Goal: Information Seeking & Learning: Learn about a topic

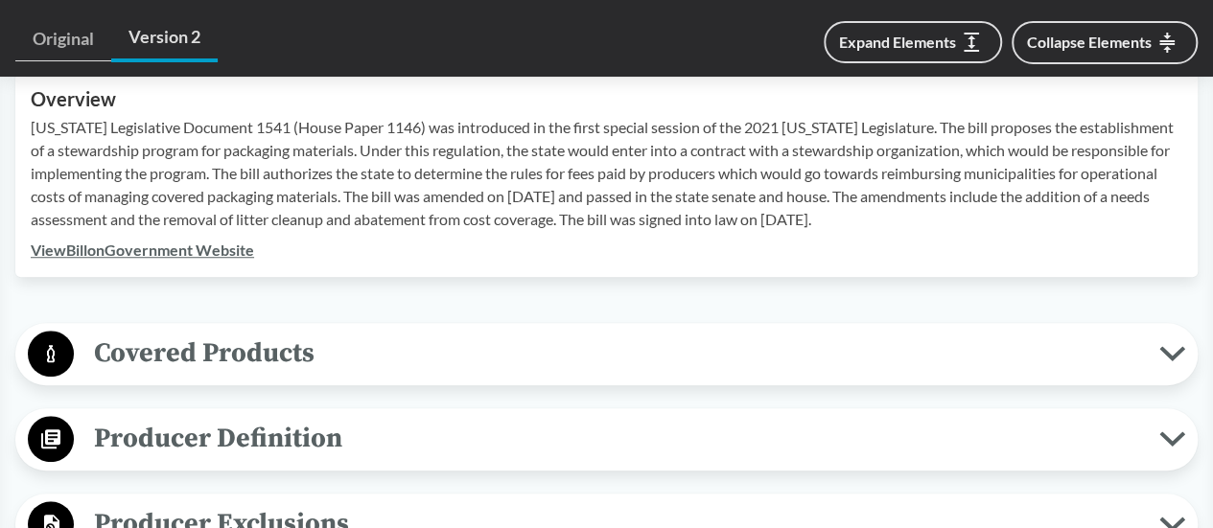
scroll to position [2079, 0]
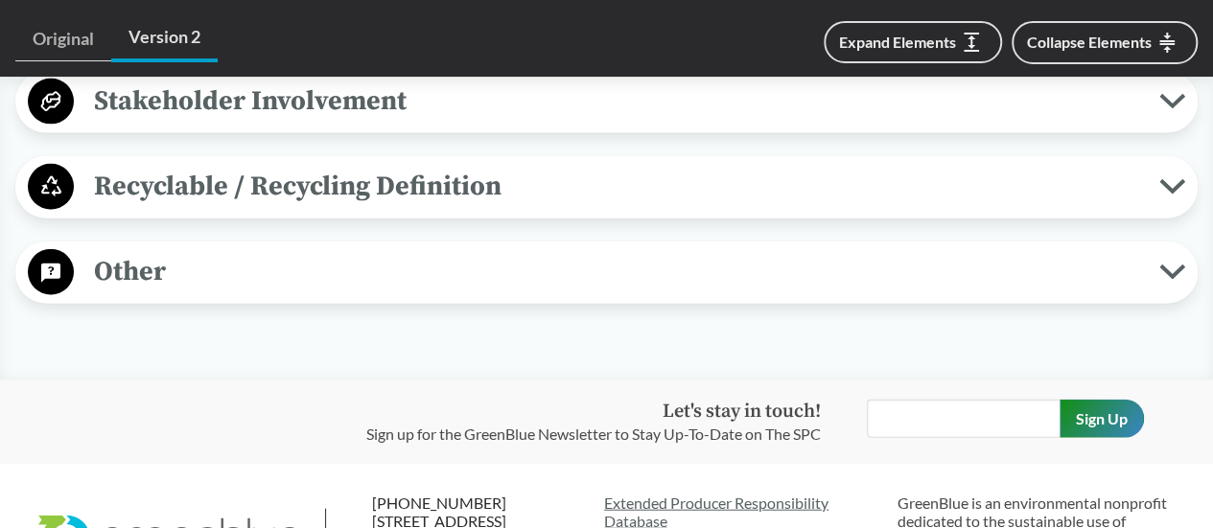
click at [675, 250] on span "Other" at bounding box center [616, 271] width 1085 height 43
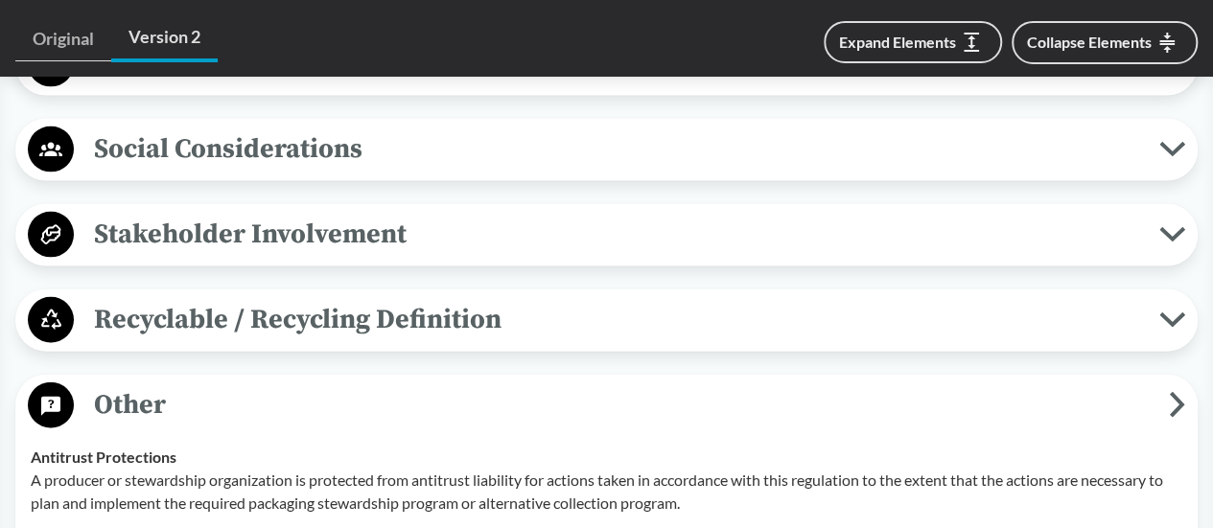
scroll to position [1850, 0]
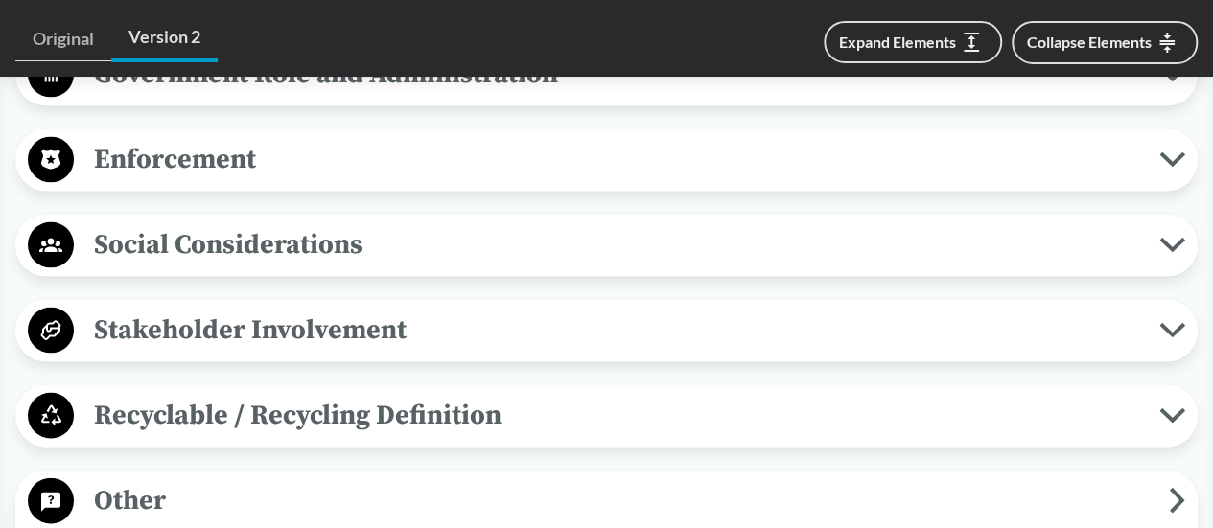
click at [272, 394] on span "Recyclable / Recycling Definition" at bounding box center [616, 415] width 1085 height 43
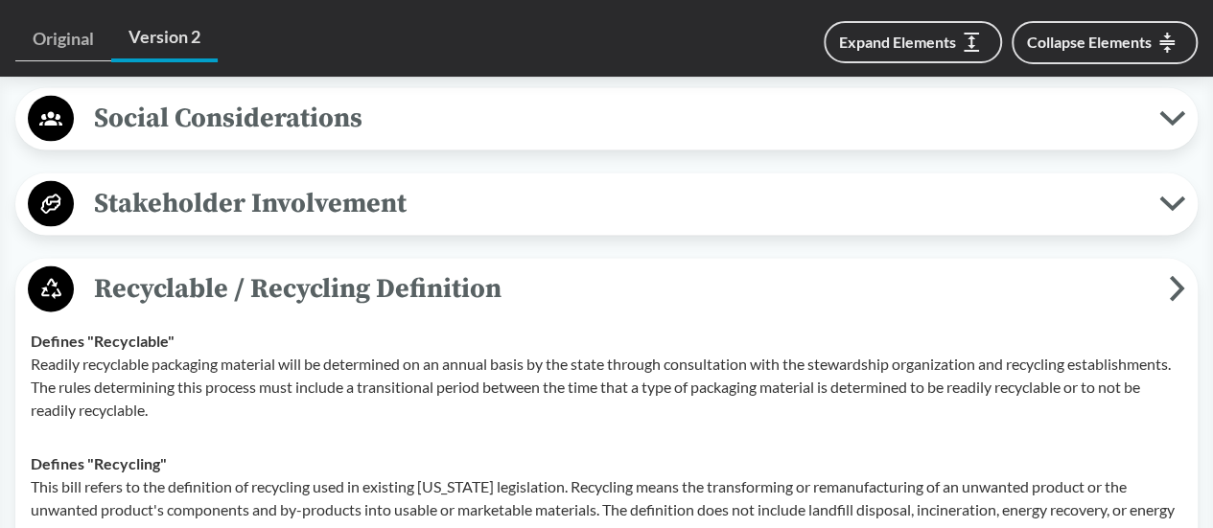
scroll to position [1946, 0]
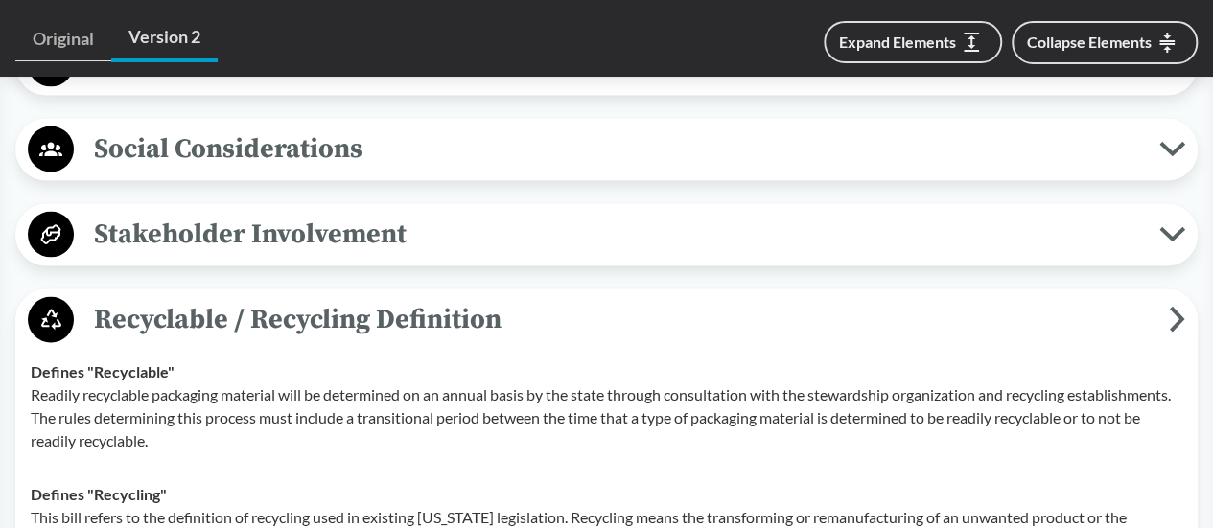
click at [301, 220] on span "Stakeholder Involvement" at bounding box center [616, 234] width 1085 height 43
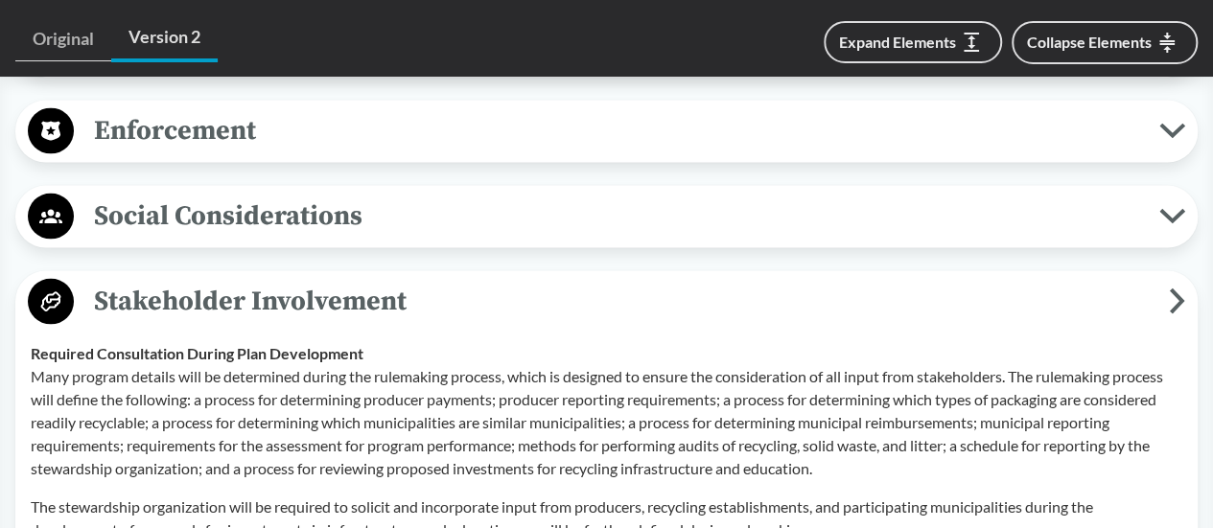
scroll to position [1850, 0]
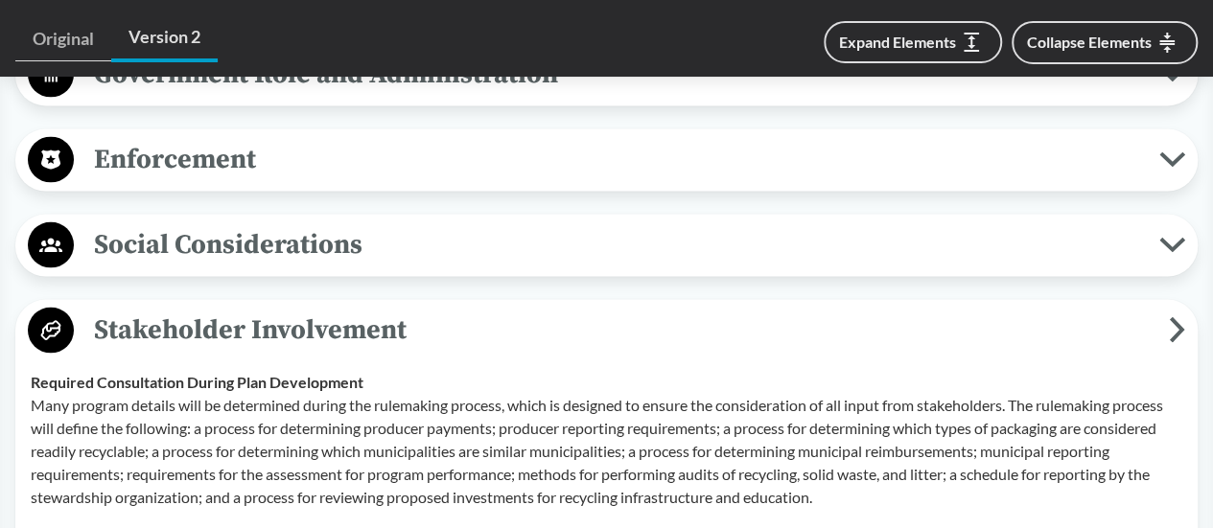
click at [397, 223] on span "Social Considerations" at bounding box center [616, 244] width 1085 height 43
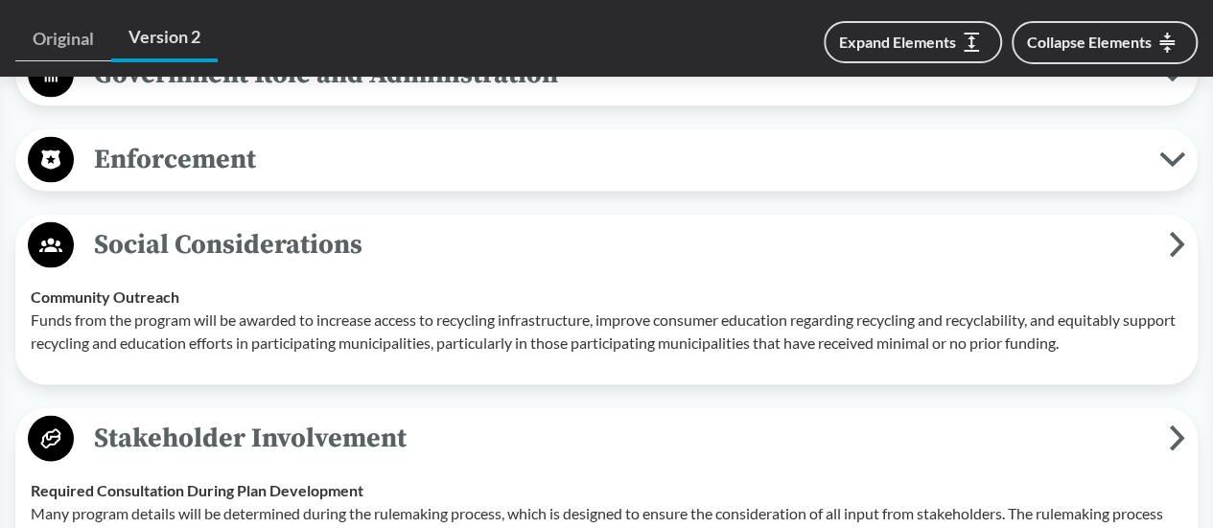
click at [379, 138] on span "Enforcement" at bounding box center [616, 159] width 1085 height 43
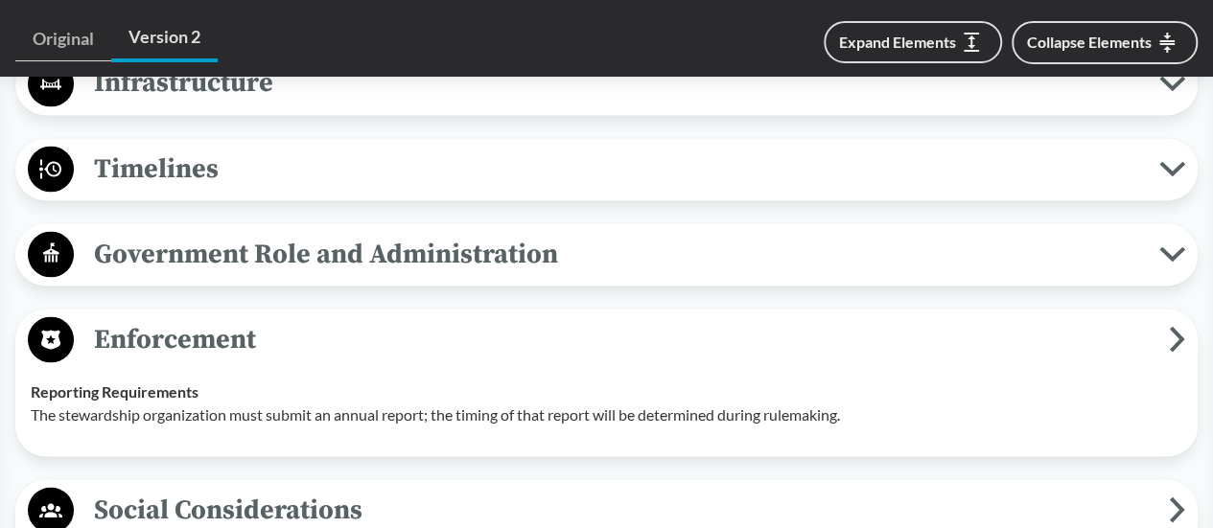
scroll to position [1562, 0]
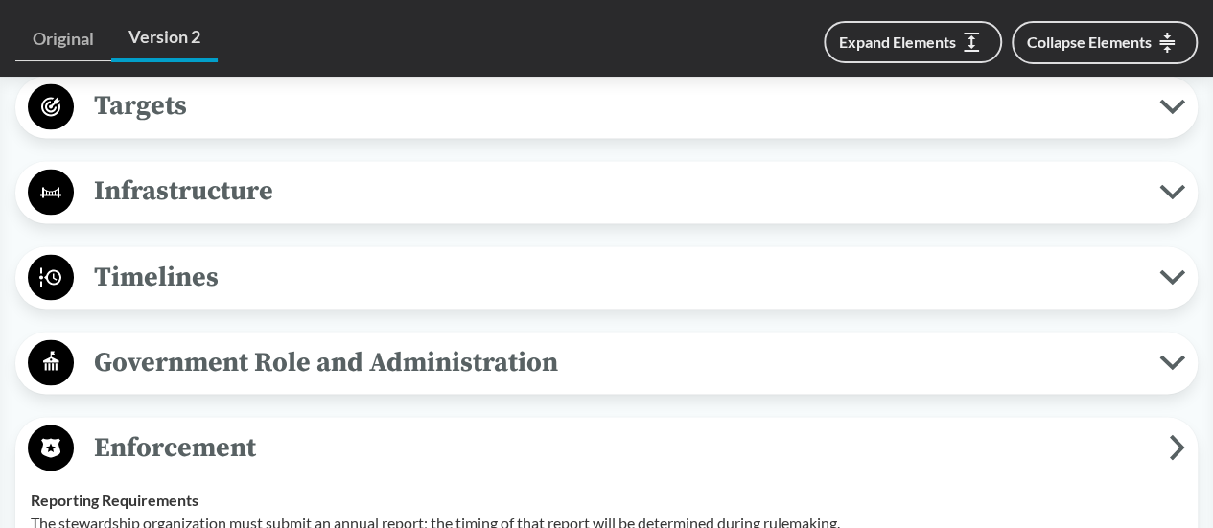
click at [313, 340] on span "Government Role and Administration" at bounding box center [616, 361] width 1085 height 43
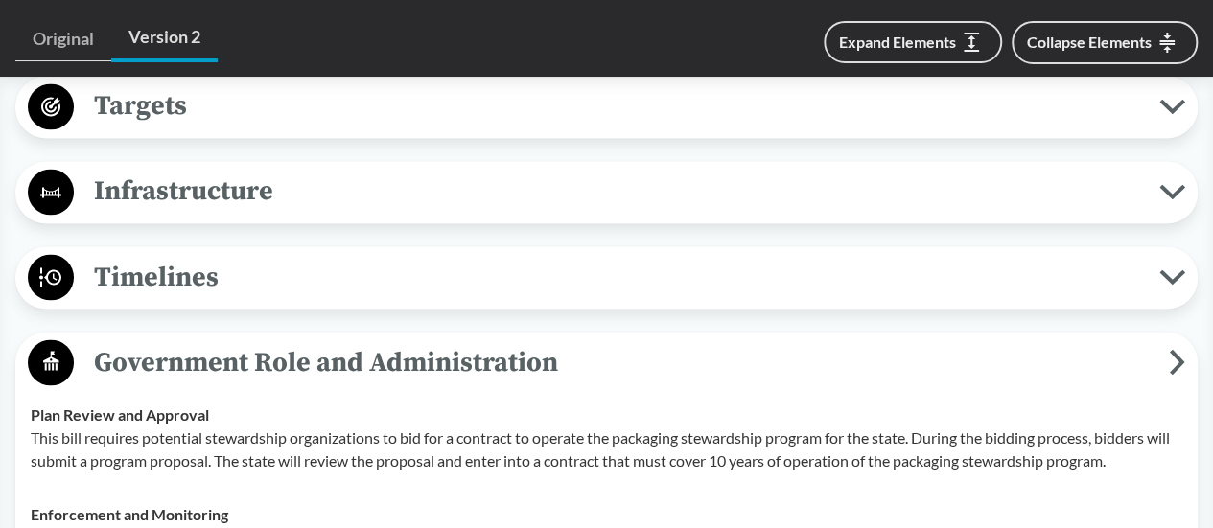
click at [288, 255] on span "Timelines" at bounding box center [616, 276] width 1085 height 43
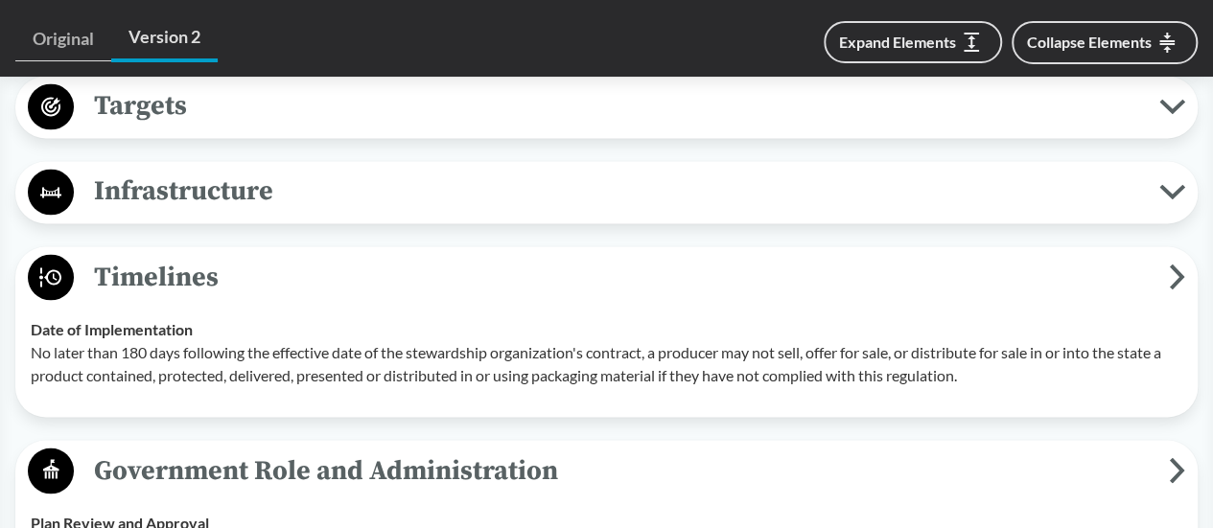
click at [274, 174] on span "Infrastructure" at bounding box center [616, 191] width 1085 height 43
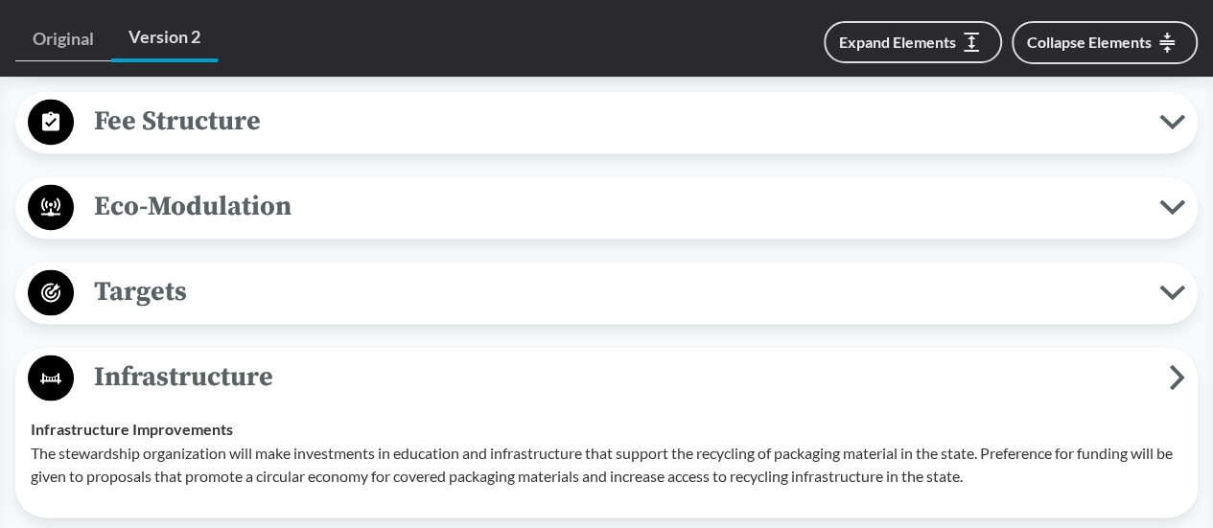
scroll to position [1371, 0]
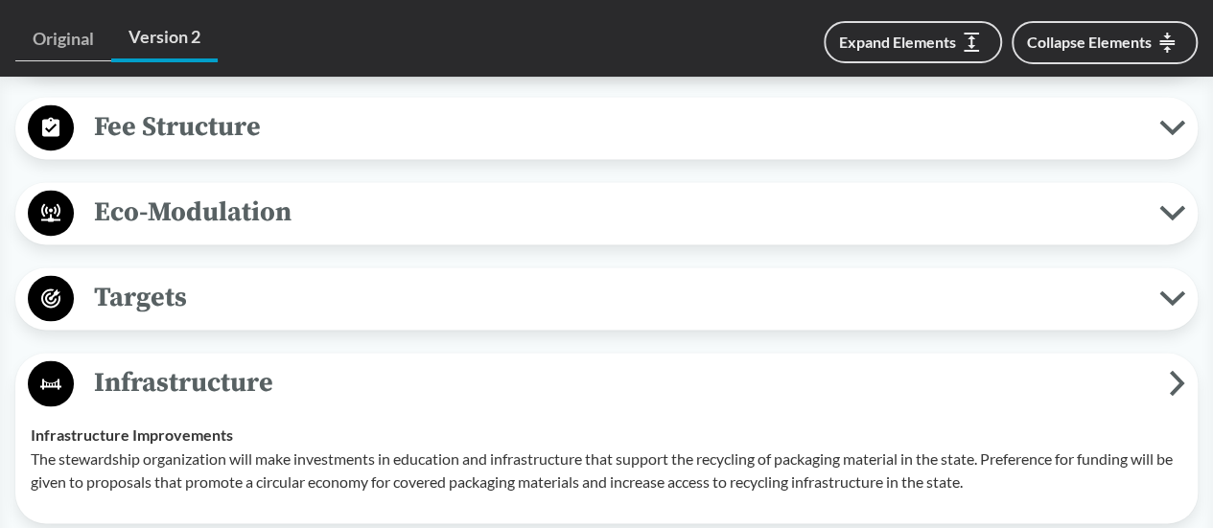
click at [246, 276] on span "Targets" at bounding box center [616, 297] width 1085 height 43
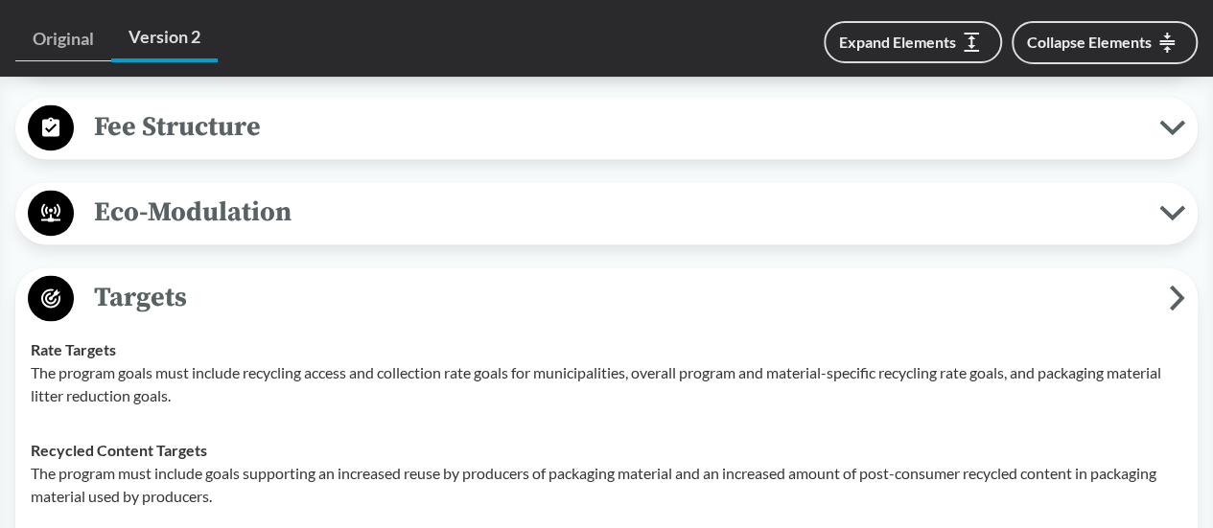
click at [229, 191] on span "Eco-Modulation" at bounding box center [616, 212] width 1085 height 43
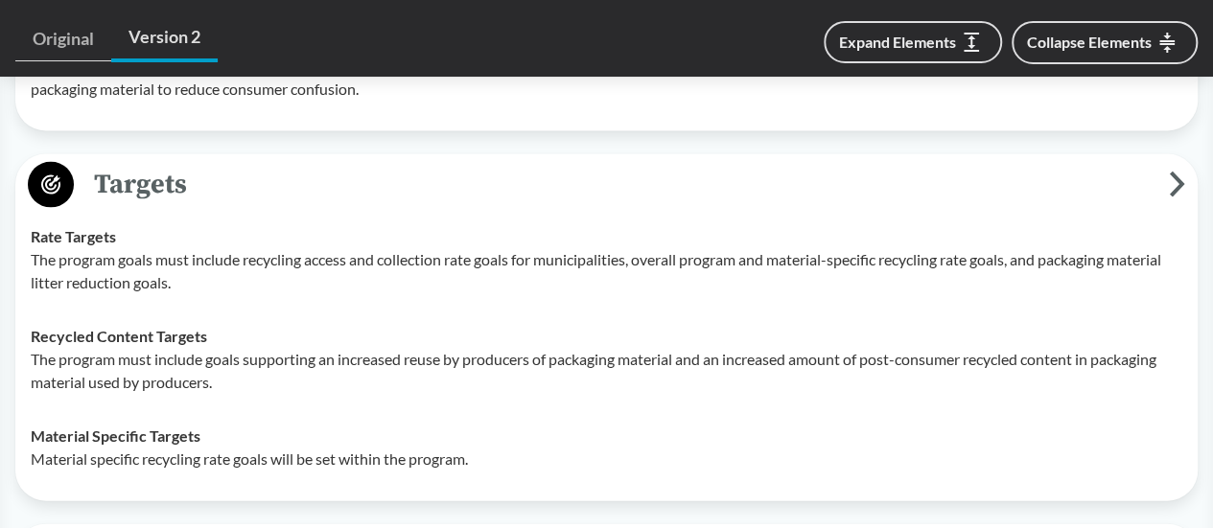
scroll to position [1850, 0]
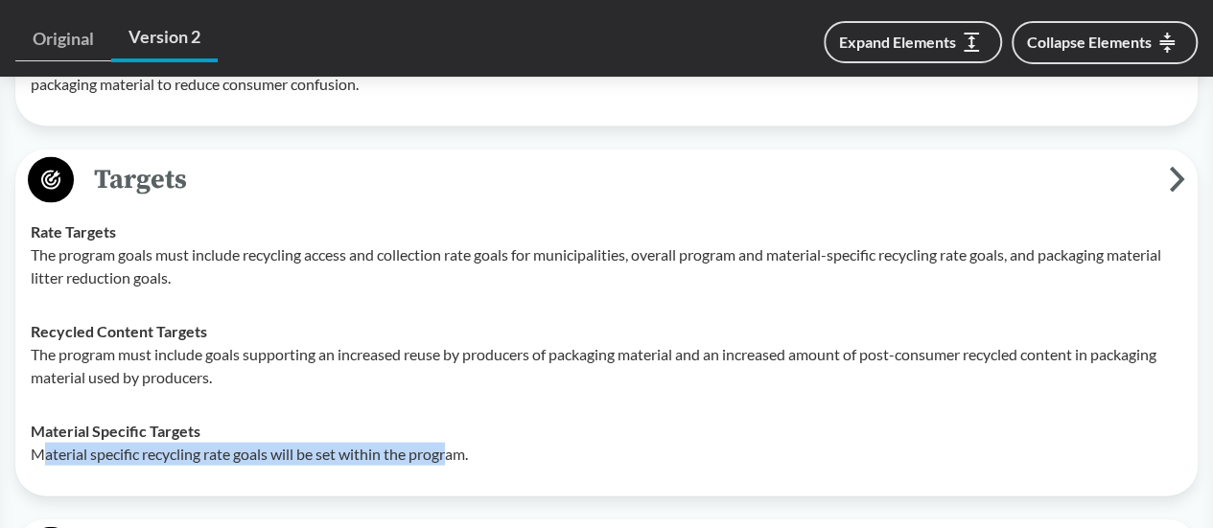
drag, startPoint x: 39, startPoint y: 427, endPoint x: 453, endPoint y: 436, distance: 414.2
click at [453, 436] on td "Material Specific Targets Material specific recycling rate goals will be set wi…" at bounding box center [606, 443] width 1169 height 77
click at [452, 436] on td "Material Specific Targets Material specific recycling rate goals will be set wi…" at bounding box center [606, 443] width 1169 height 77
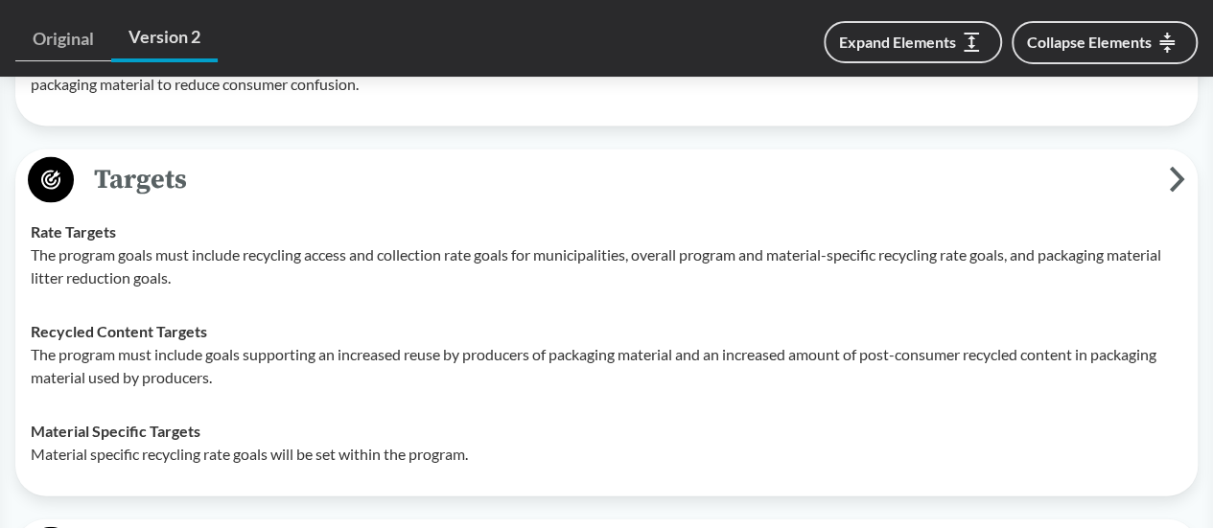
click at [29, 421] on td "Material Specific Targets Material specific recycling rate goals will be set wi…" at bounding box center [606, 443] width 1169 height 77
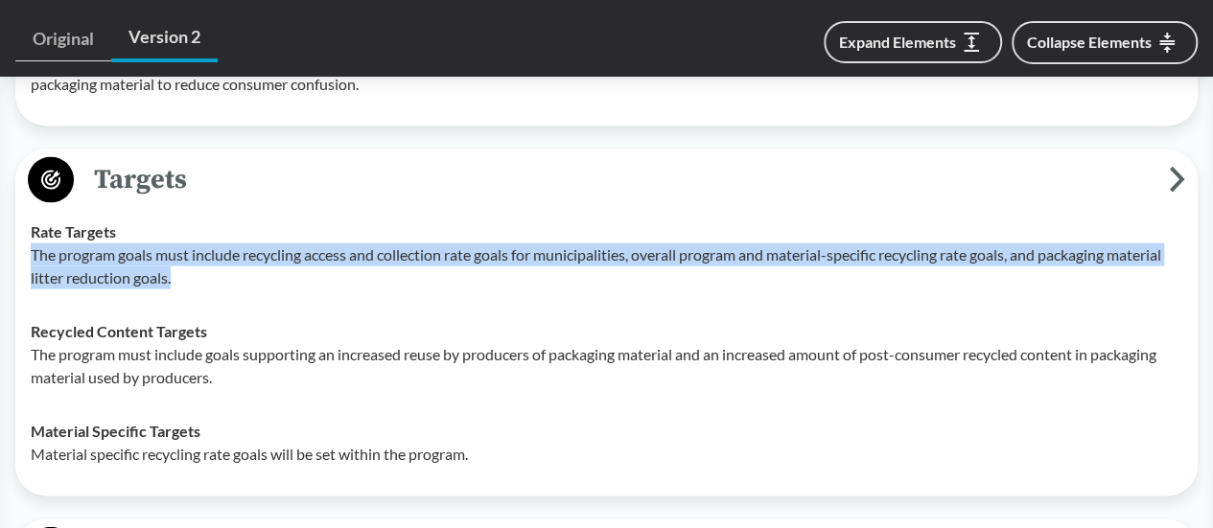
drag, startPoint x: 34, startPoint y: 226, endPoint x: 274, endPoint y: 236, distance: 240.8
click at [274, 243] on p "The program goals must include recycling access and collection rate goals for m…" at bounding box center [606, 266] width 1151 height 46
copy p "The program goals must include recycling access and collection rate goals for m…"
click at [250, 343] on p "The program must include goals supporting an increased reuse by producers of pa…" at bounding box center [606, 366] width 1151 height 46
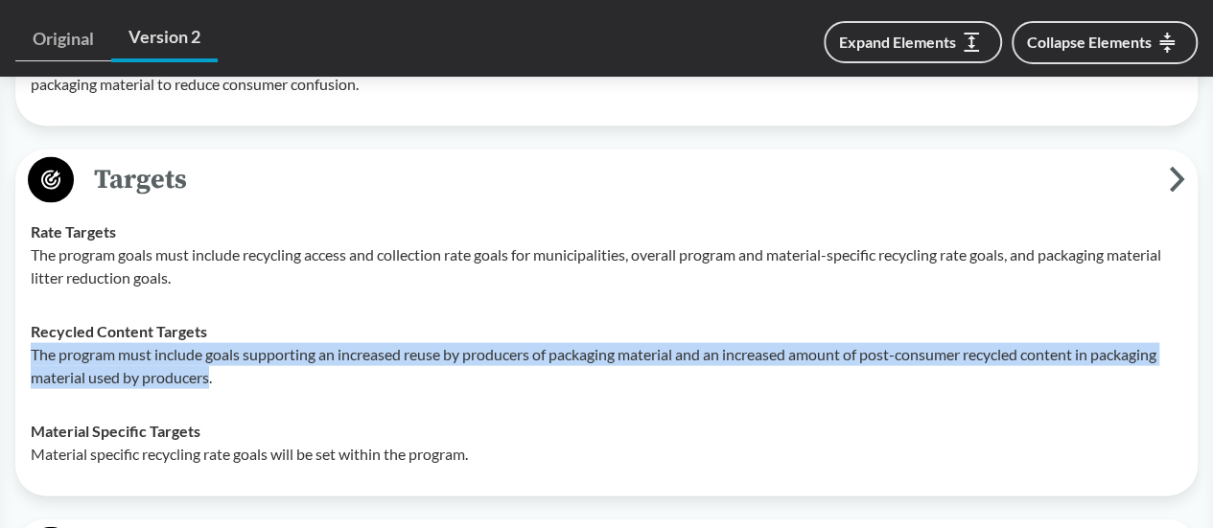
drag, startPoint x: 213, startPoint y: 354, endPoint x: 27, endPoint y: 321, distance: 188.8
click at [27, 321] on td "Recycled Content Targets The program must include goals supporting an increased…" at bounding box center [606, 355] width 1169 height 100
copy p "The program must include goals supporting an increased reuse by producers of pa…"
click at [71, 371] on td "Recycled Content Targets The program must include goals supporting an increased…" at bounding box center [606, 355] width 1169 height 100
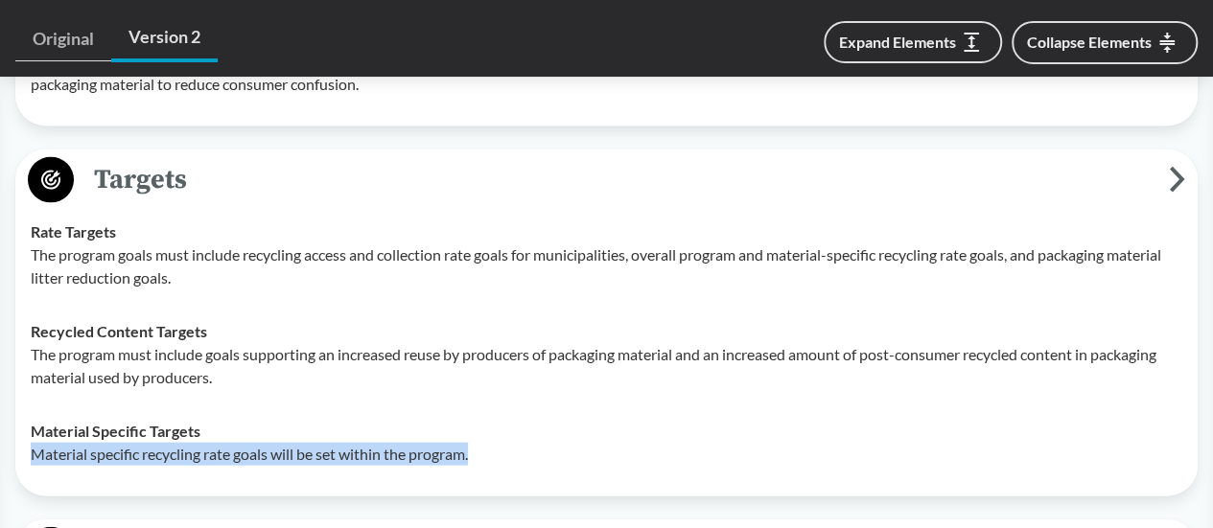
drag, startPoint x: 31, startPoint y: 421, endPoint x: 641, endPoint y: 432, distance: 610.7
click at [641, 443] on p "Material specific recycling rate goals will be set within the program." at bounding box center [606, 454] width 1151 height 23
copy p "Material specific recycling rate goals will be set within the program."
click at [256, 220] on div "Rate Targets The program goals must include recycling access and collection rat…" at bounding box center [606, 254] width 1151 height 69
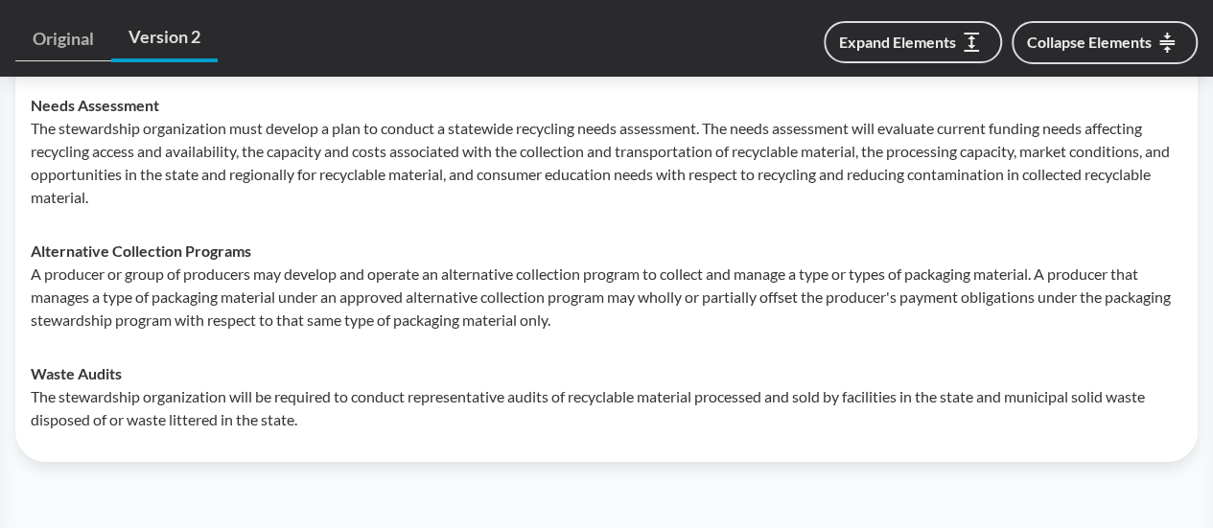
scroll to position [4296, 0]
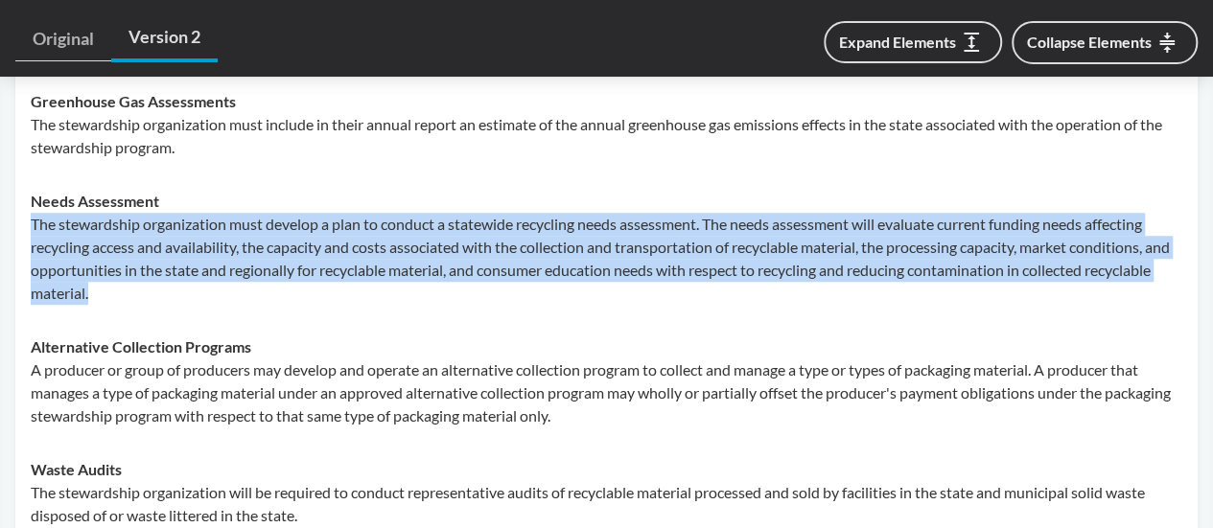
drag, startPoint x: 31, startPoint y: 191, endPoint x: 520, endPoint y: 258, distance: 493.5
click at [520, 258] on p "The stewardship organization must develop a plan to conduct a statewide recycli…" at bounding box center [606, 259] width 1151 height 92
copy p "The stewardship organization must develop a plan to conduct a statewide recycli…"
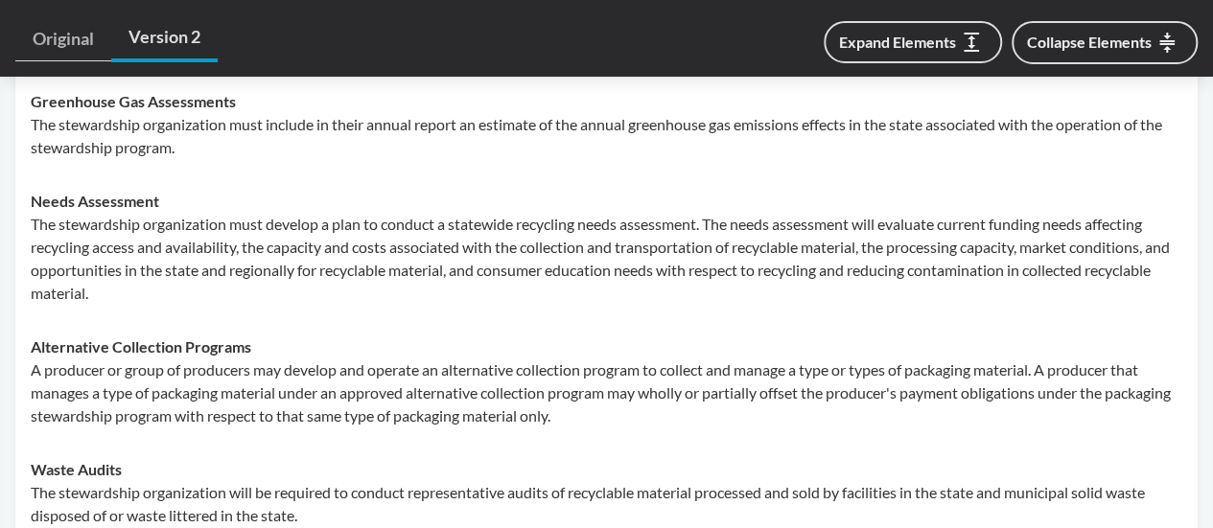
click at [384, 139] on td "Greenhouse Gas Assessments The stewardship organization must include in their a…" at bounding box center [606, 125] width 1169 height 100
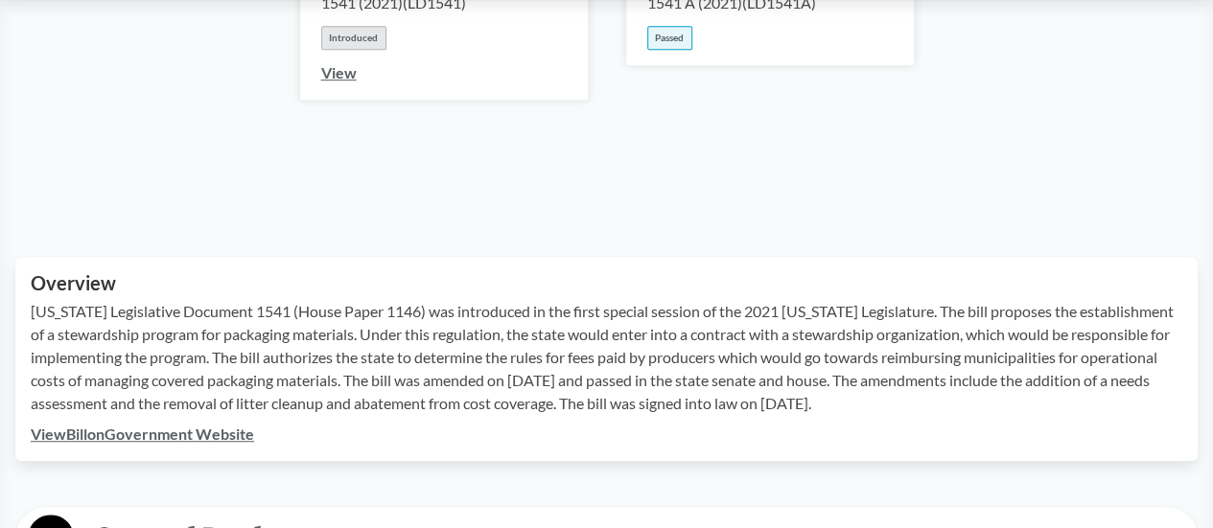
scroll to position [479, 0]
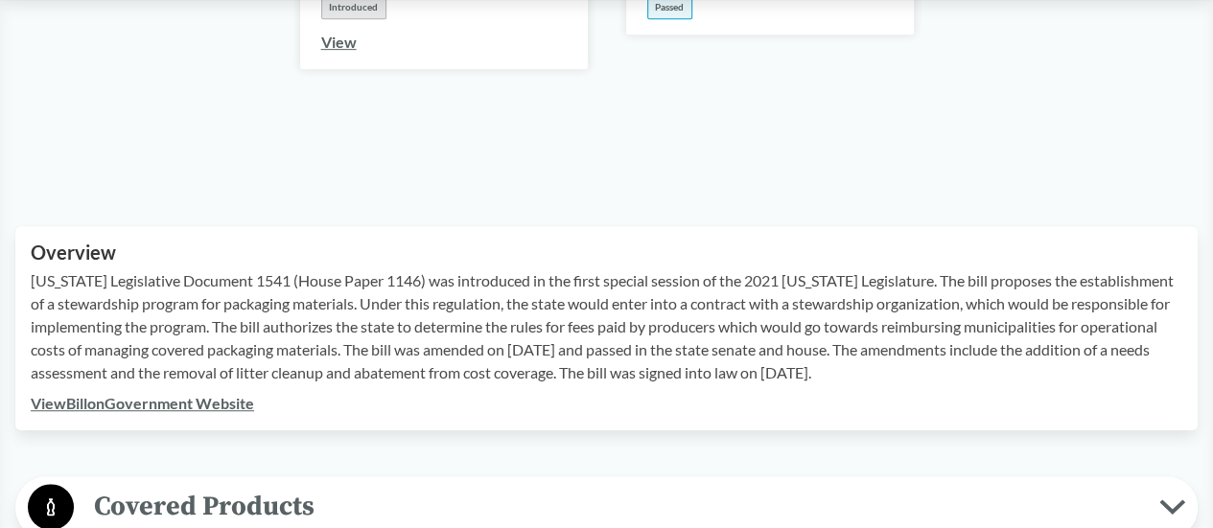
click at [245, 394] on link "View Bill on Government Website" at bounding box center [142, 403] width 223 height 18
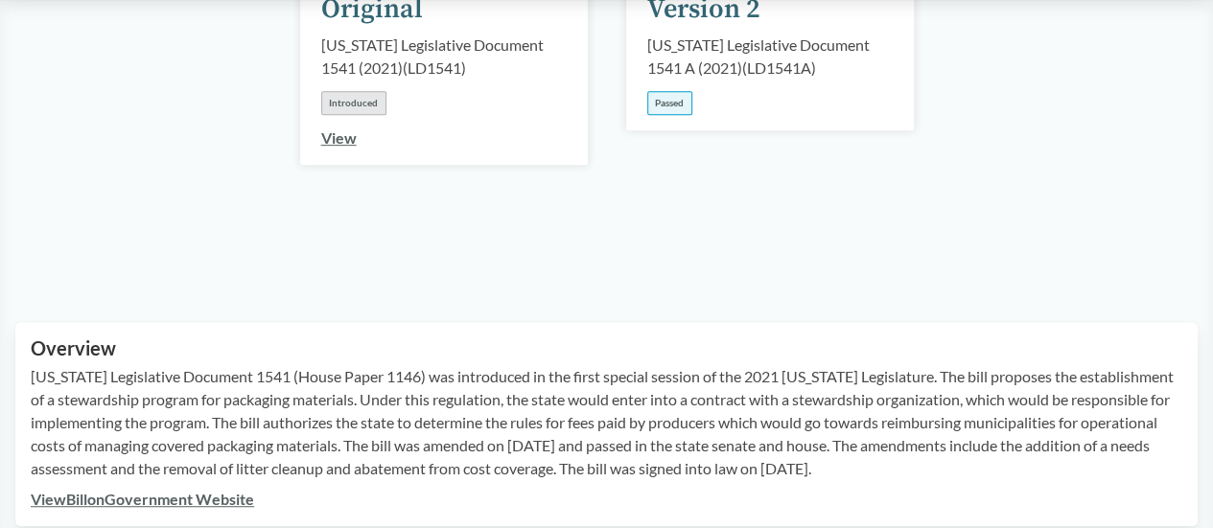
scroll to position [575, 0]
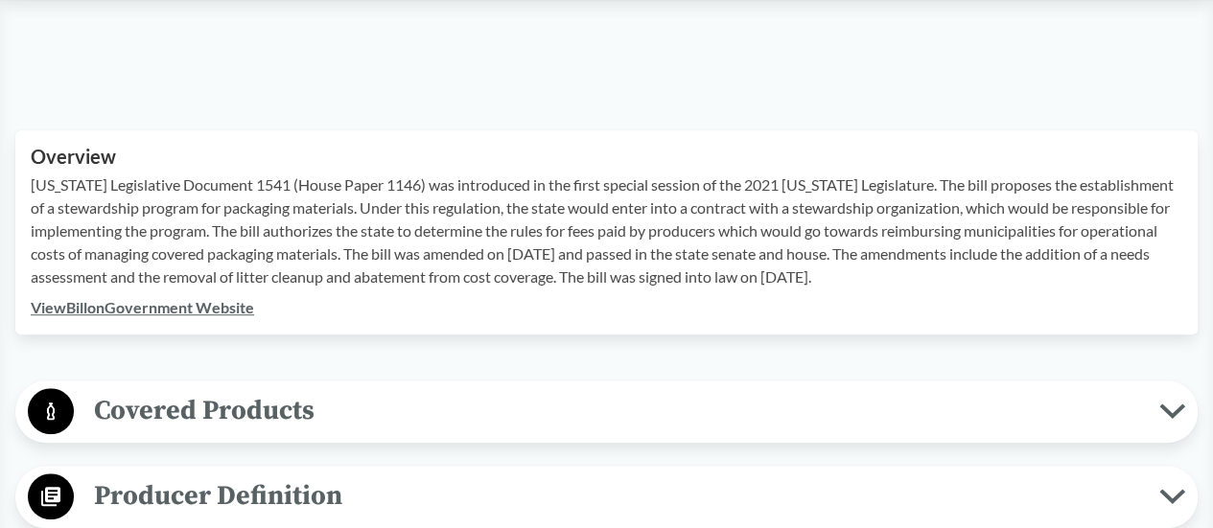
click at [148, 298] on link "View Bill on Government Website" at bounding box center [142, 307] width 223 height 18
